Goal: Transaction & Acquisition: Book appointment/travel/reservation

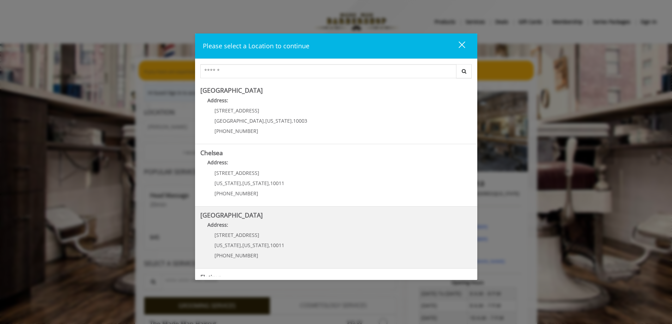
click at [271, 228] on Street "Address:" at bounding box center [335, 226] width 271 height 11
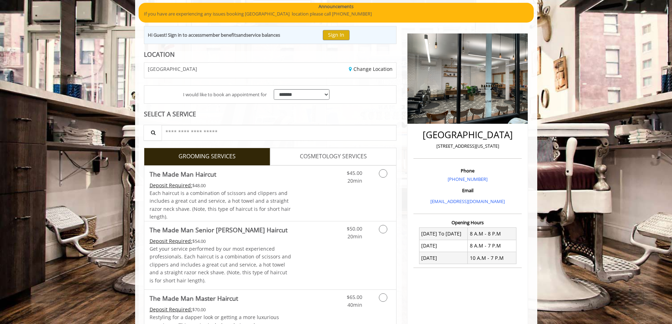
scroll to position [71, 0]
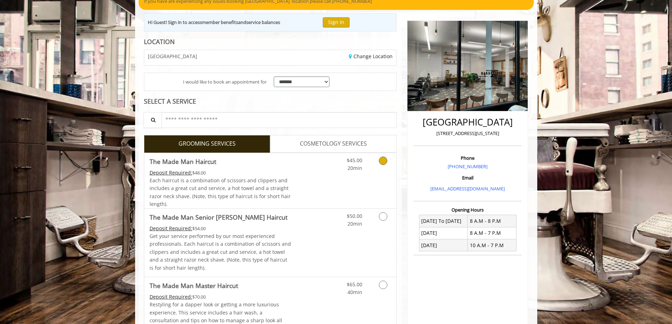
click at [244, 172] on div "Deposit Required: $48.00" at bounding box center [220, 173] width 142 height 8
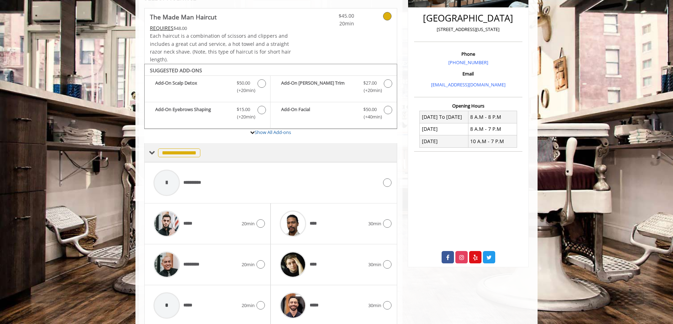
scroll to position [201, 0]
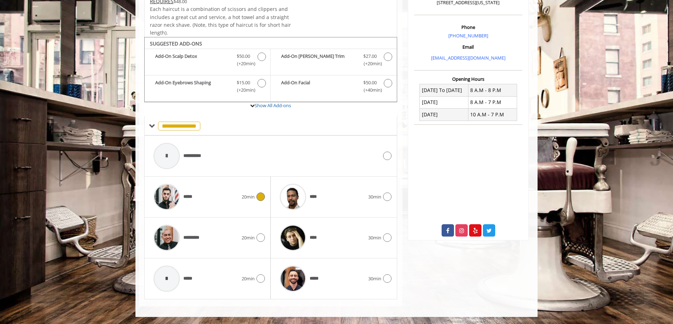
click at [219, 193] on div "*****" at bounding box center [196, 196] width 92 height 33
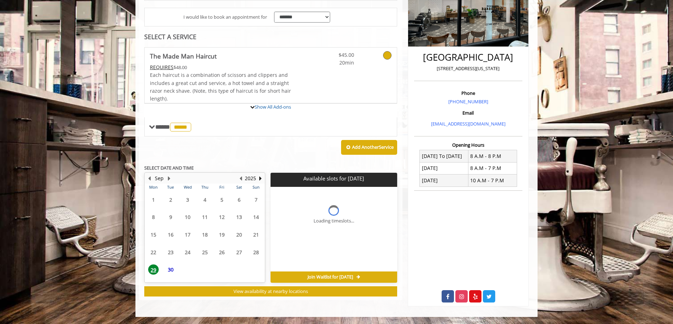
scroll to position [194, 0]
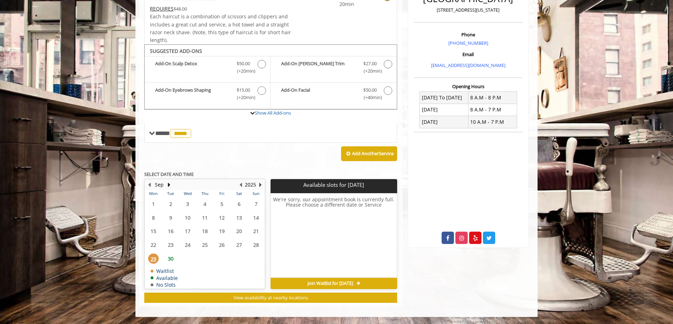
click at [261, 185] on button "Next Year" at bounding box center [260, 185] width 6 height 8
click at [240, 185] on button "Previous Year" at bounding box center [241, 185] width 6 height 8
click at [169, 184] on button "Next Month" at bounding box center [169, 185] width 6 height 8
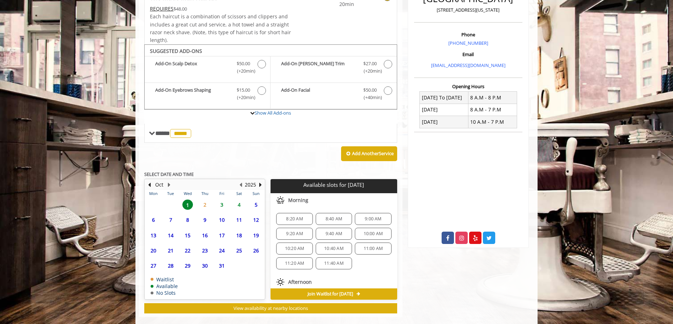
scroll to position [204, 0]
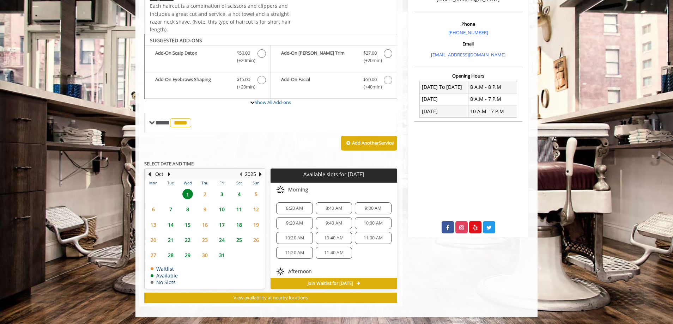
click at [221, 193] on span "3" at bounding box center [221, 194] width 11 height 10
click at [293, 233] on span "2:00 PM" at bounding box center [294, 235] width 17 height 6
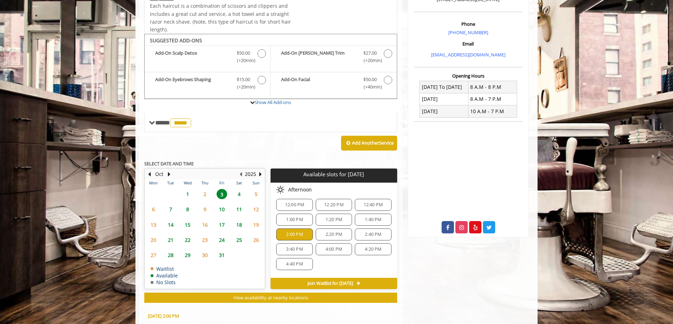
scroll to position [332, 0]
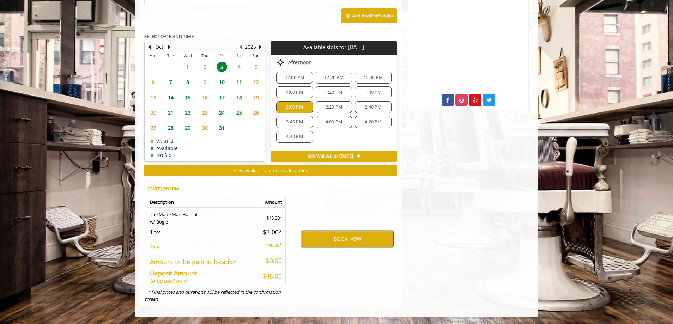
click at [325, 235] on button "BOOK NOW" at bounding box center [347, 239] width 92 height 16
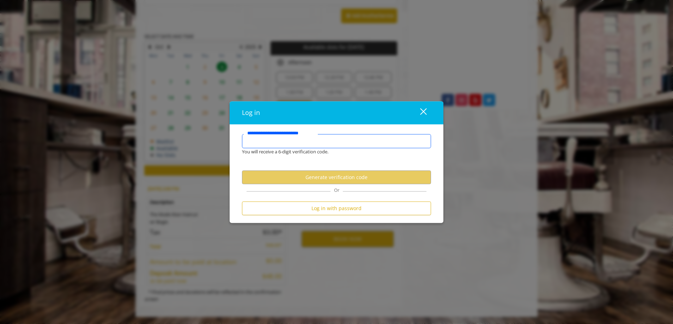
type input "*"
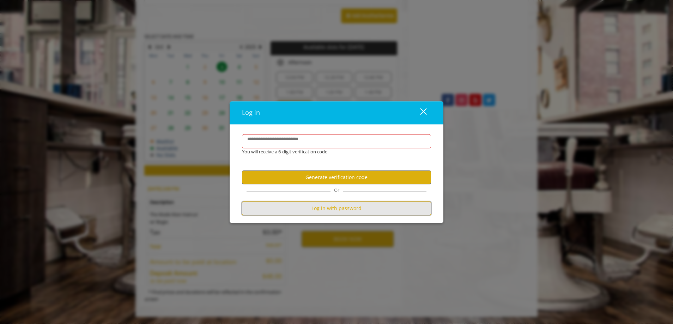
click at [338, 206] on button "Log in with password" at bounding box center [336, 209] width 189 height 14
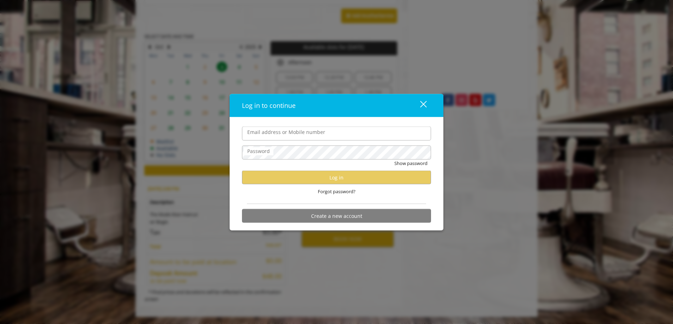
type input "**********"
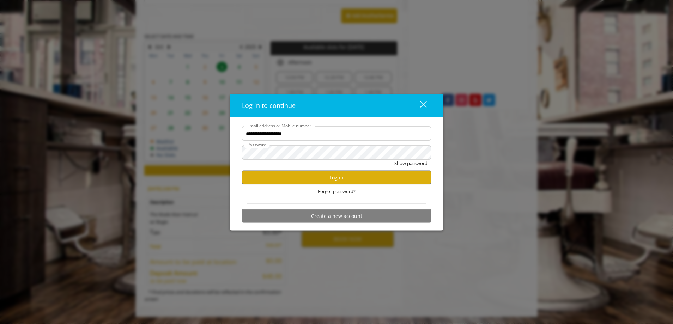
click at [279, 134] on input "**********" at bounding box center [336, 134] width 189 height 14
click at [276, 198] on div "Forgot password?" at bounding box center [336, 191] width 189 height 14
click at [291, 177] on button "Log in" at bounding box center [336, 178] width 189 height 14
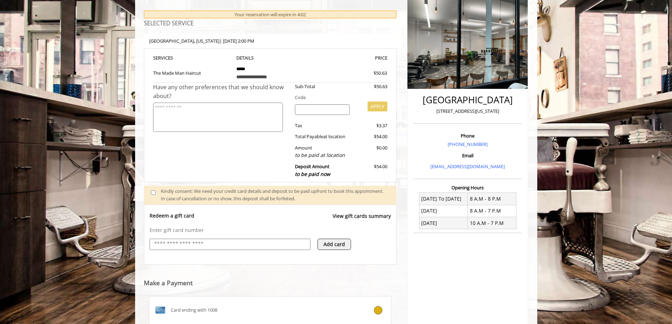
scroll to position [105, 0]
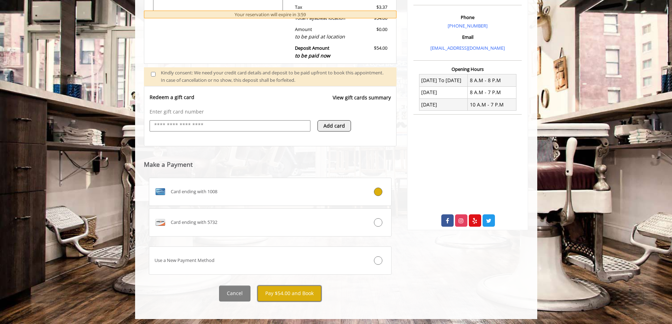
click at [300, 295] on button "Pay $54.00 and Book" at bounding box center [289, 294] width 64 height 16
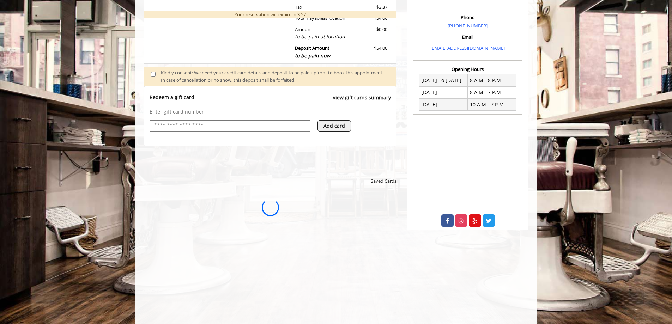
scroll to position [0, 0]
